Goal: Find specific page/section: Find specific page/section

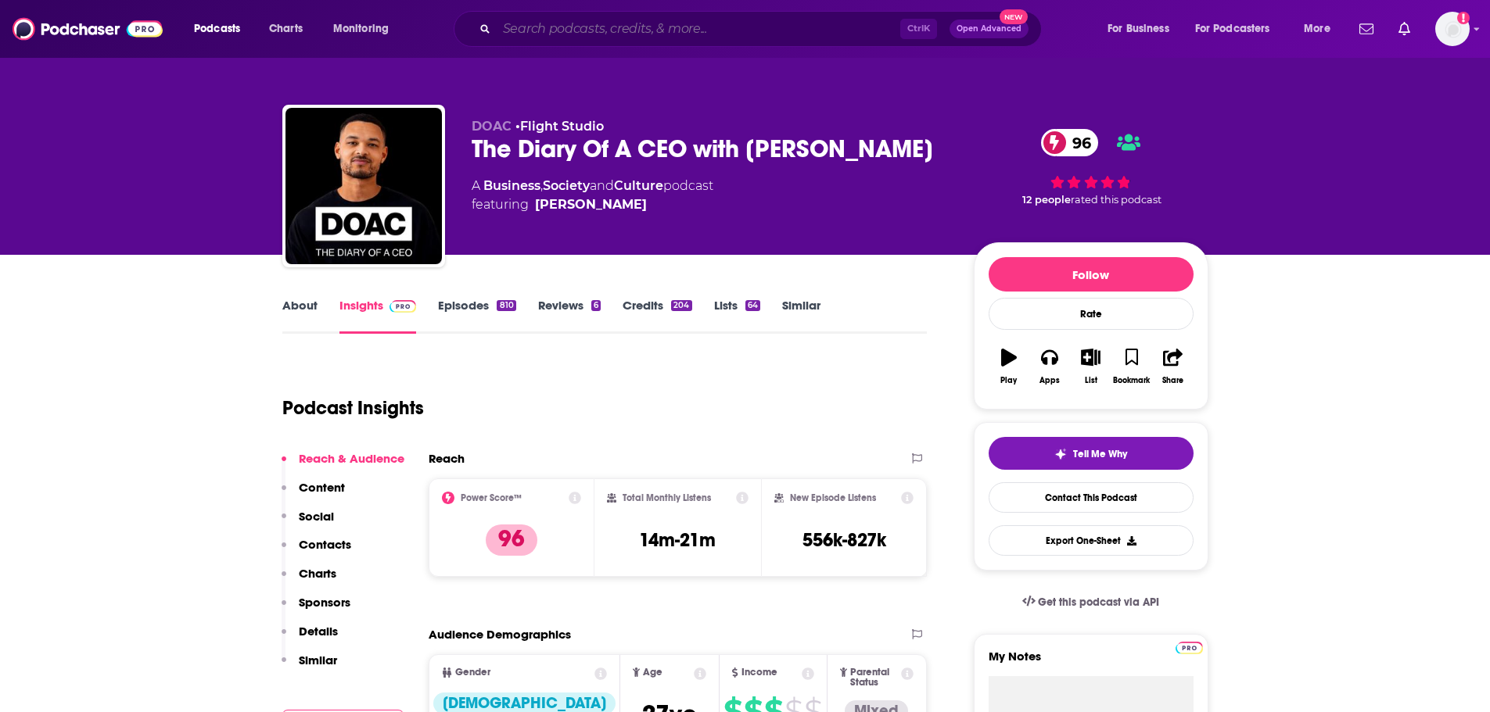
click at [776, 34] on input "Search podcasts, credits, & more..." at bounding box center [698, 28] width 403 height 25
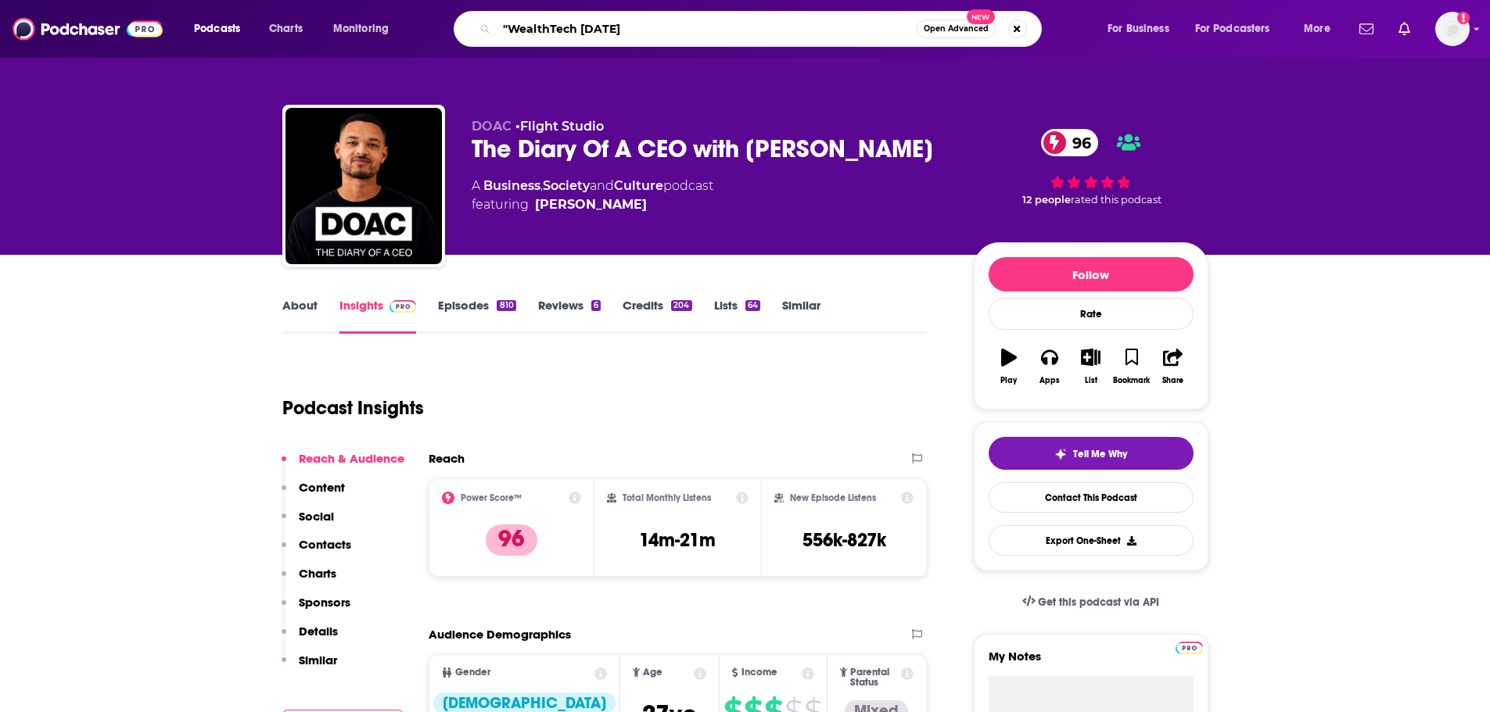
type input ""WealthTech [DATE]""
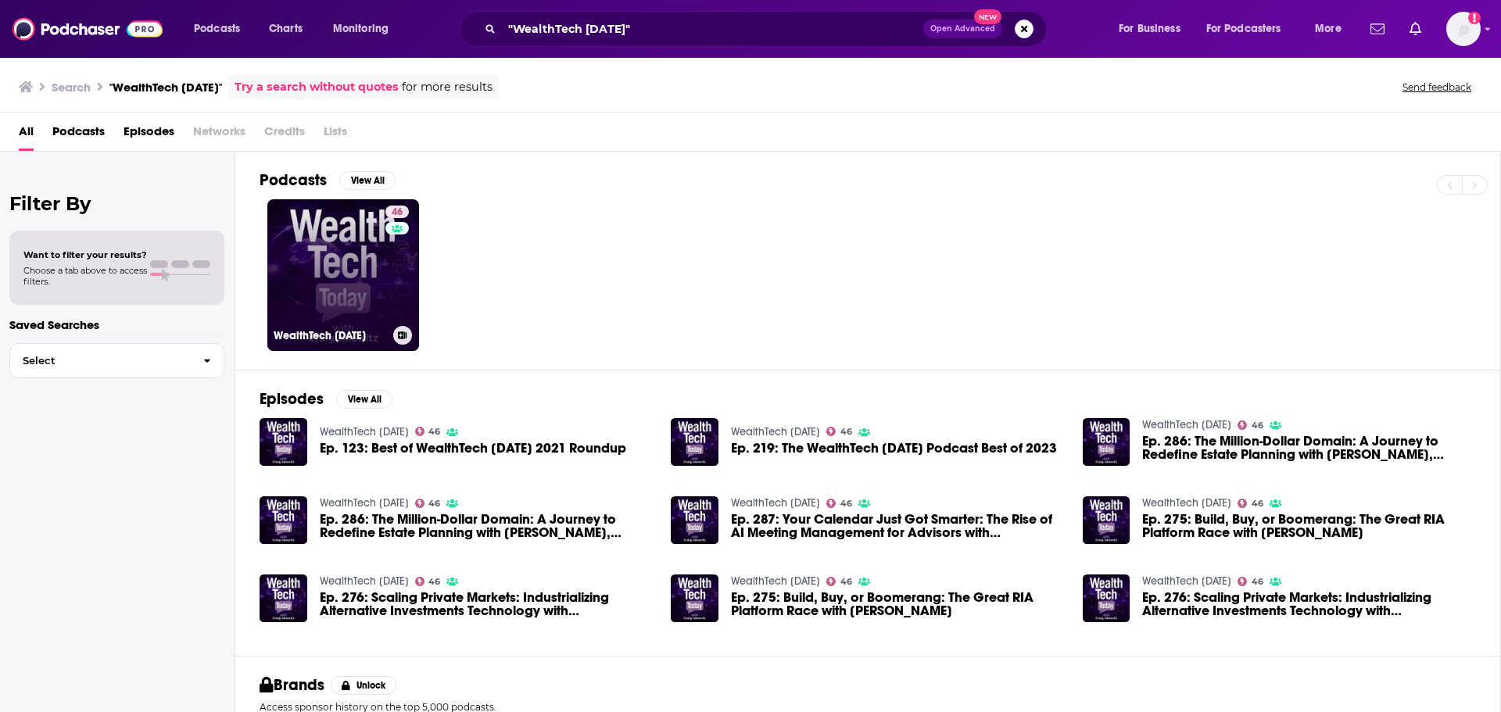
click at [344, 293] on link "46 WealthTech [DATE]" at bounding box center [343, 275] width 152 height 152
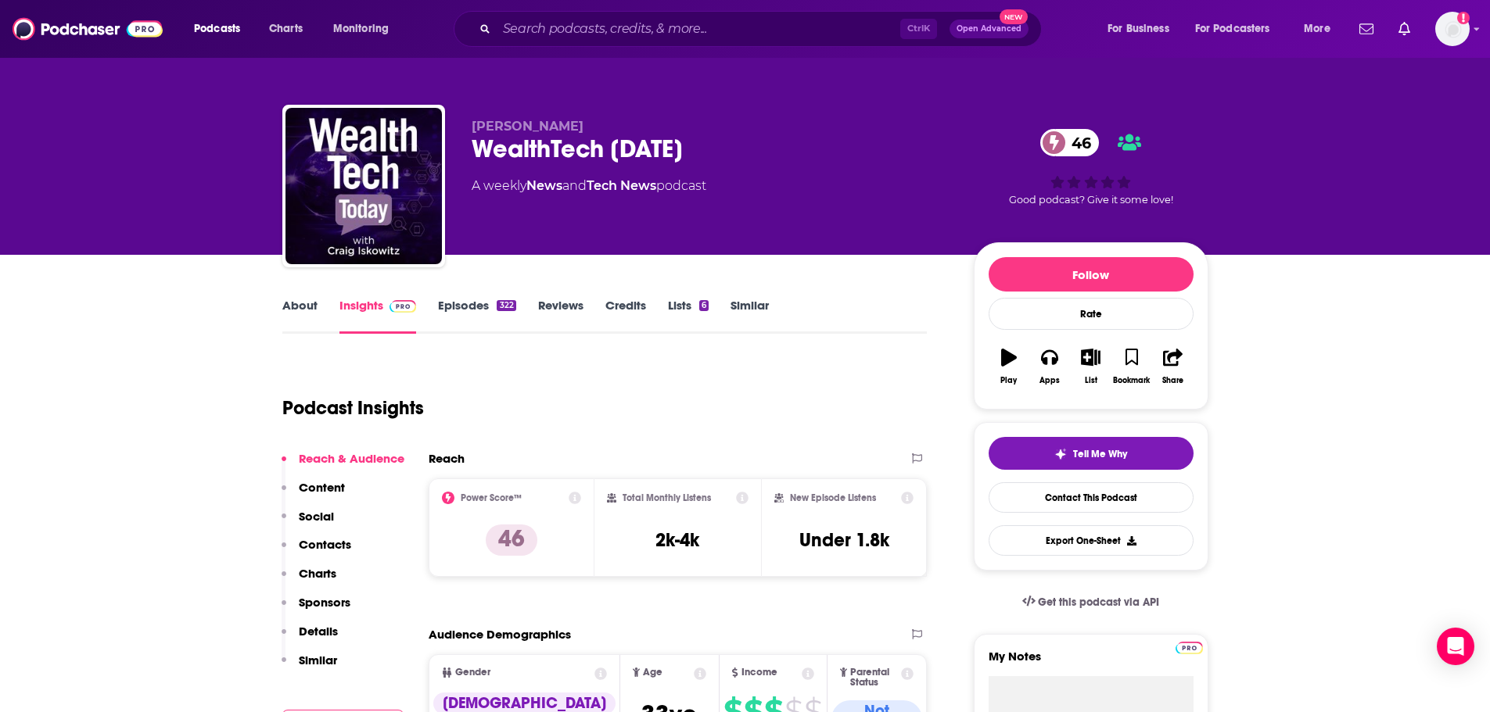
click at [293, 308] on link "About" at bounding box center [299, 316] width 35 height 36
